Goal: Information Seeking & Learning: Learn about a topic

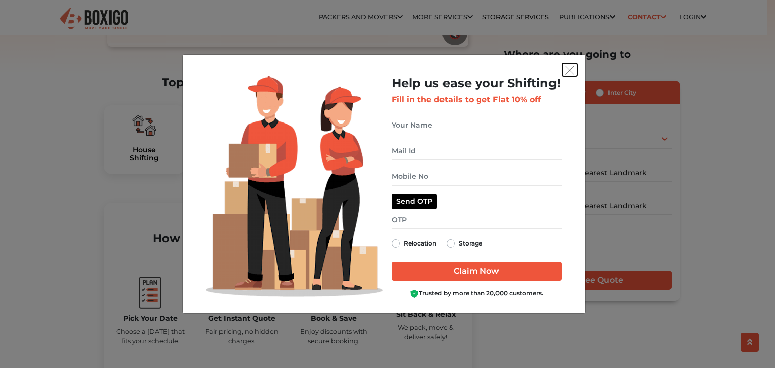
click at [567, 67] on img "get free quote dialog" at bounding box center [569, 70] width 9 height 9
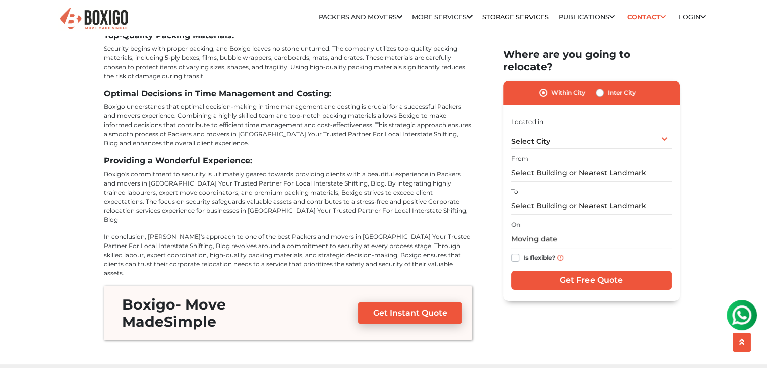
scroll to position [3733, 0]
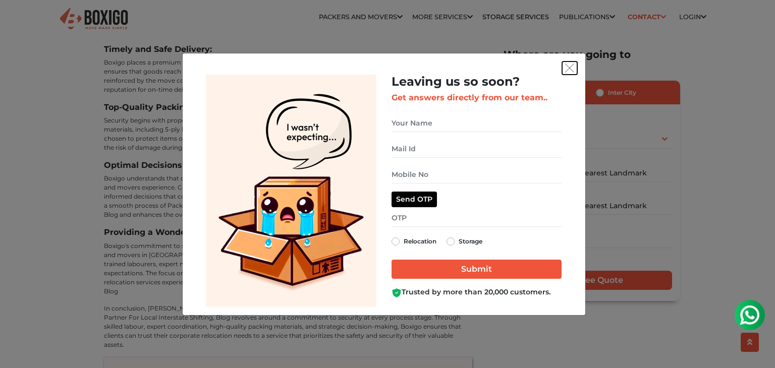
drag, startPoint x: 568, startPoint y: 65, endPoint x: 516, endPoint y: 35, distance: 59.7
click at [567, 65] on img "get free quote dialog" at bounding box center [569, 68] width 9 height 9
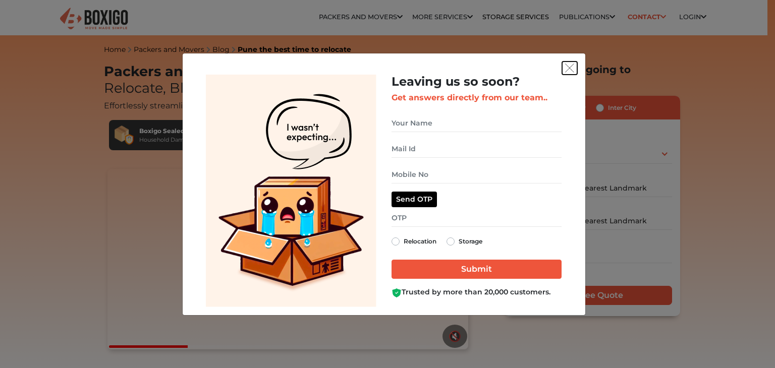
click at [572, 67] on img "get free quote dialog" at bounding box center [569, 68] width 9 height 9
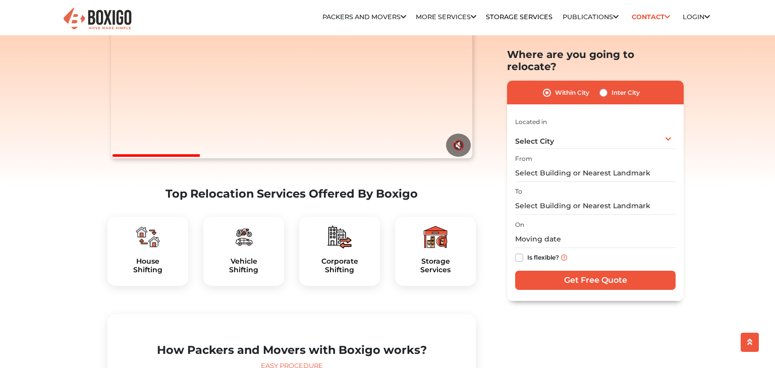
scroll to position [202, 0]
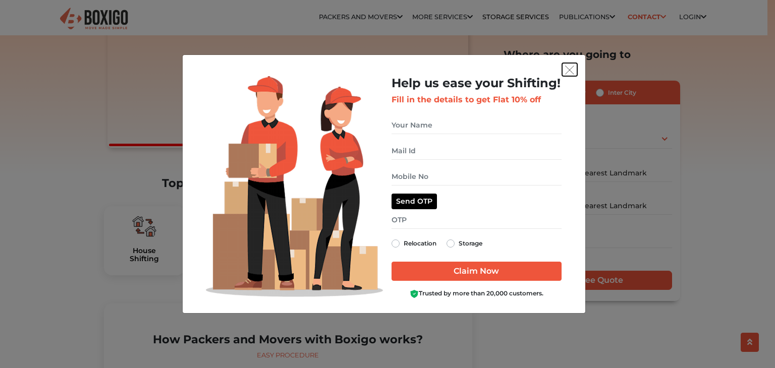
click at [570, 74] on img "get free quote dialog" at bounding box center [569, 70] width 9 height 9
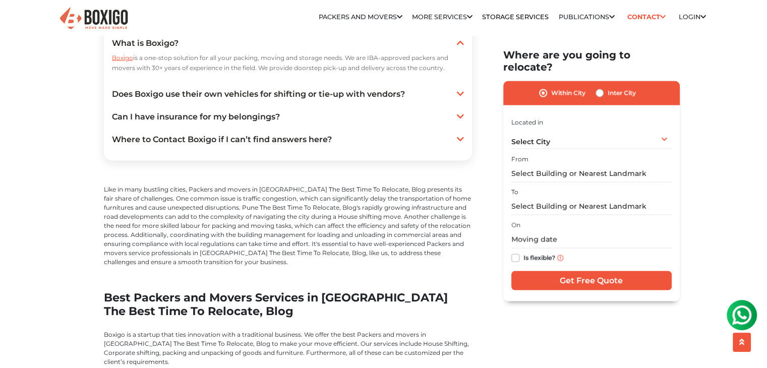
scroll to position [0, 0]
